Goal: Task Accomplishment & Management: Manage account settings

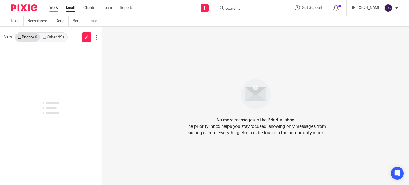
click at [53, 9] on link "Work" at bounding box center [53, 7] width 9 height 5
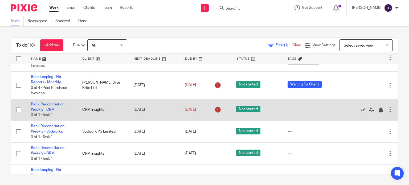
scroll to position [55, 0]
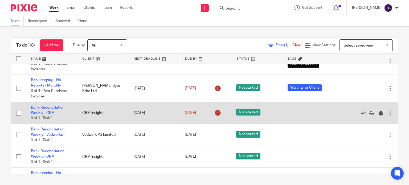
click at [361, 113] on icon at bounding box center [363, 112] width 5 height 5
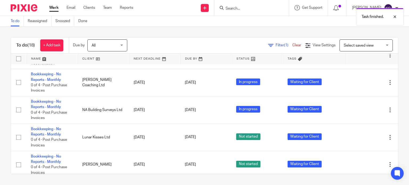
scroll to position [162, 0]
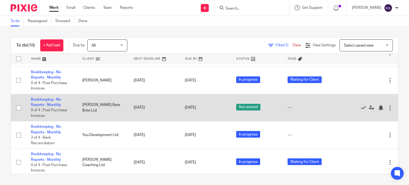
click at [48, 108] on td "Bookkeeping - No Reports - Monthly 0 of 4 · Post Purchase Invoices" at bounding box center [51, 107] width 51 height 27
click at [50, 104] on link "Bookkeeping - No Reports - Monthly" at bounding box center [46, 102] width 30 height 9
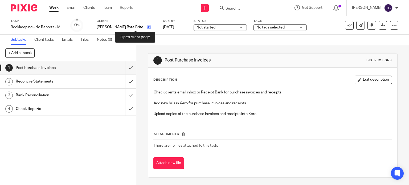
click at [147, 27] on icon at bounding box center [149, 27] width 4 height 4
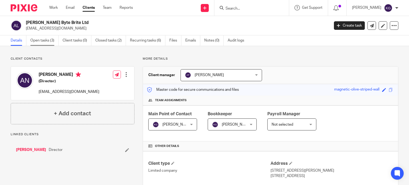
click at [48, 39] on link "Open tasks (3)" at bounding box center [44, 40] width 28 height 10
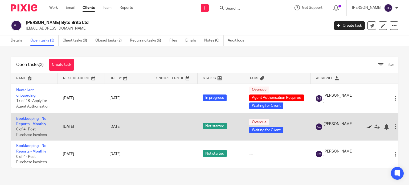
click at [368, 126] on icon at bounding box center [368, 126] width 5 height 5
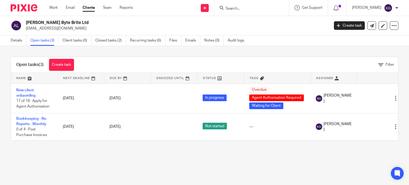
click at [55, 7] on link "Work" at bounding box center [53, 7] width 9 height 5
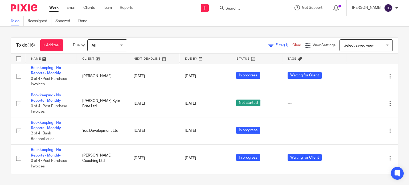
scroll to position [85, 0]
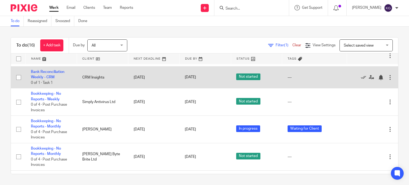
click at [38, 73] on link "Bank Reconciliation Weekly - CRM" at bounding box center [48, 74] width 34 height 9
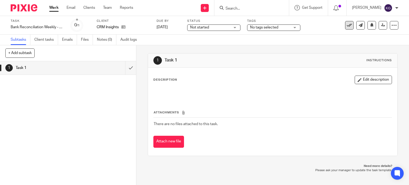
click at [347, 26] on icon at bounding box center [349, 25] width 5 height 5
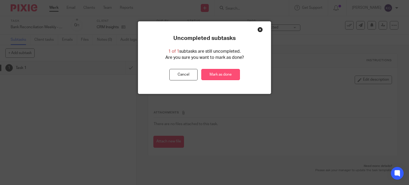
click at [217, 74] on link "Mark as done" at bounding box center [220, 74] width 39 height 11
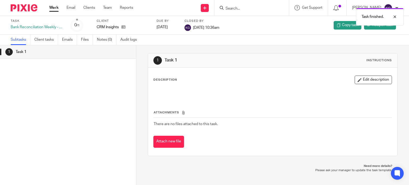
click at [52, 6] on link "Work" at bounding box center [53, 7] width 9 height 5
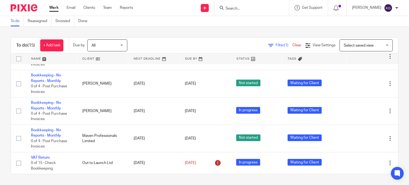
scroll to position [303, 0]
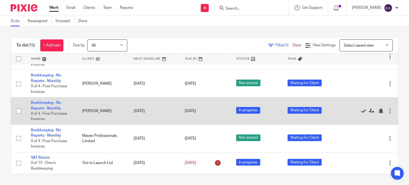
click at [361, 111] on icon at bounding box center [363, 110] width 5 height 5
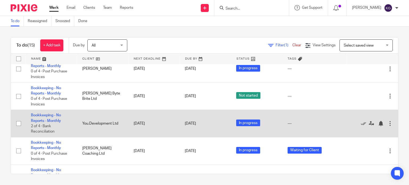
scroll to position [160, 0]
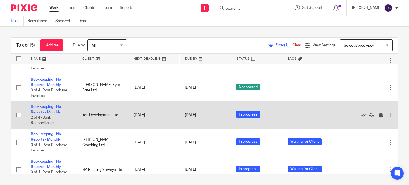
click at [54, 112] on link "Bookkeeping - No Reports - Monthly" at bounding box center [46, 109] width 30 height 9
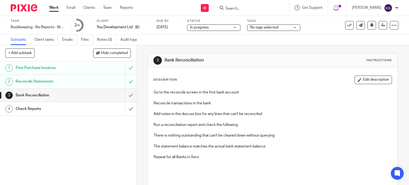
click at [288, 29] on span "No tags selected" at bounding box center [270, 28] width 40 height 6
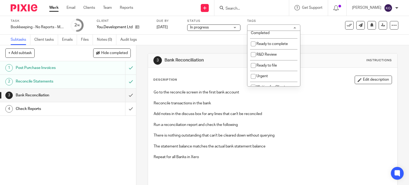
scroll to position [160, 0]
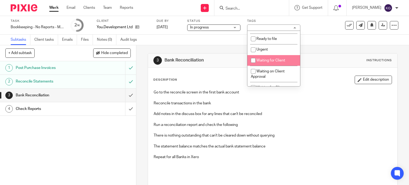
click at [275, 60] on li "Waiting for Client" at bounding box center [273, 60] width 53 height 11
checkbox input "true"
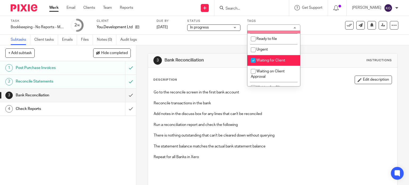
click at [51, 7] on link "Work" at bounding box center [53, 7] width 9 height 5
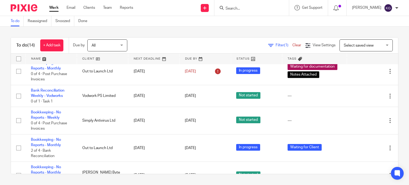
scroll to position [36, 0]
